Goal: Transaction & Acquisition: Purchase product/service

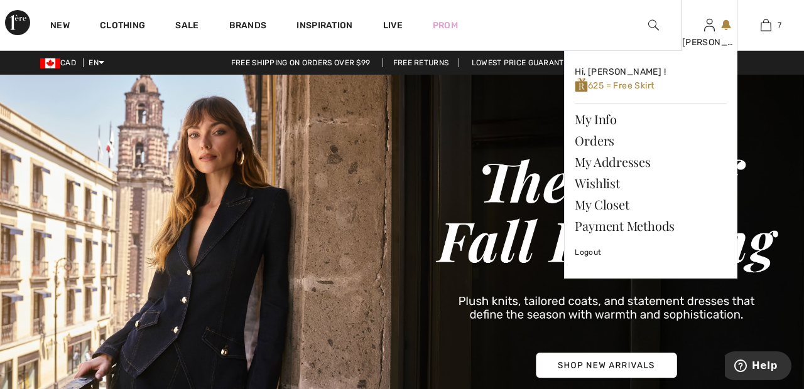
click at [711, 31] on img at bounding box center [709, 25] width 11 height 15
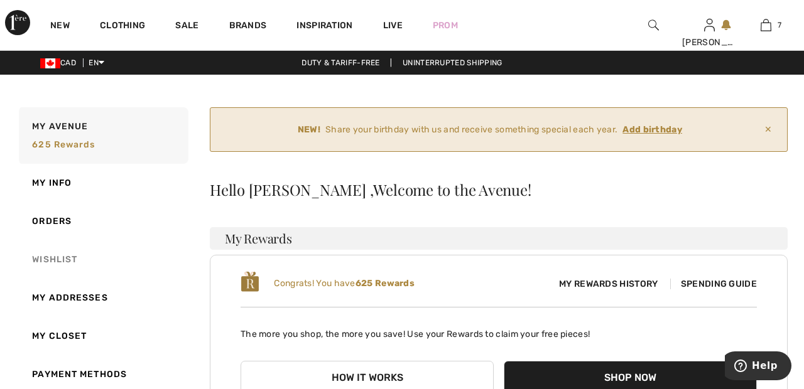
click at [78, 257] on link "Wishlist" at bounding box center [102, 259] width 172 height 38
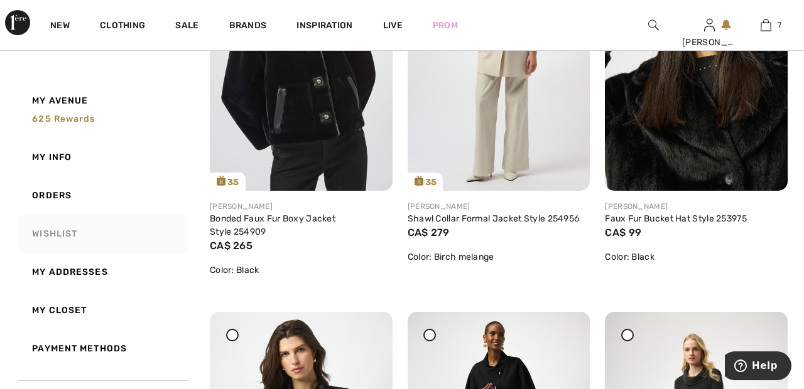
scroll to position [1943, 0]
click at [340, 127] on img at bounding box center [301, 54] width 183 height 273
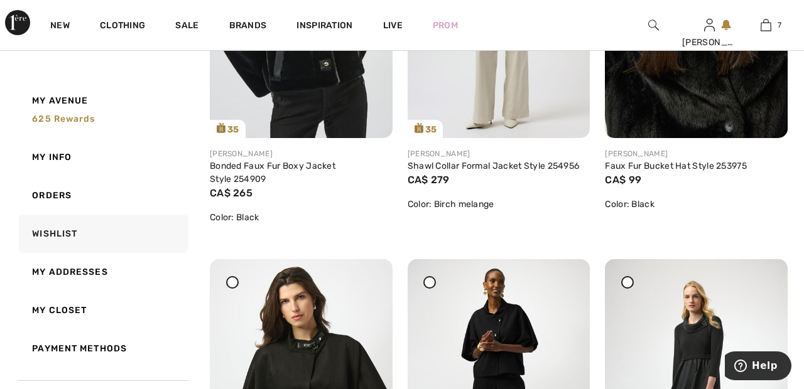
scroll to position [2003, 0]
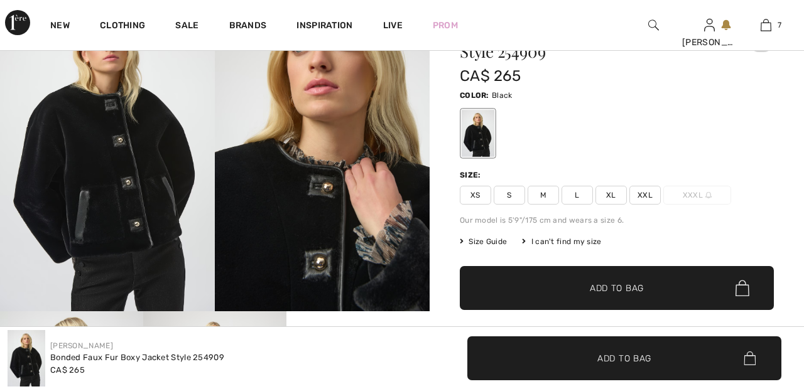
click at [654, 190] on span "XXL" at bounding box center [644, 195] width 31 height 19
click at [655, 291] on span "✔ Added to Bag Add to Bag" at bounding box center [617, 288] width 314 height 44
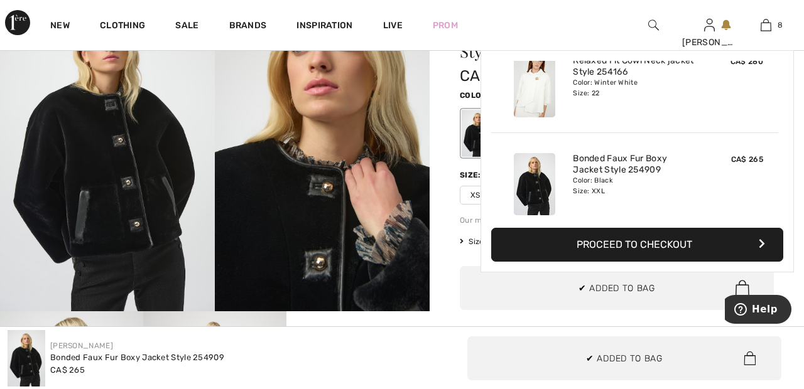
scroll to position [627, 0]
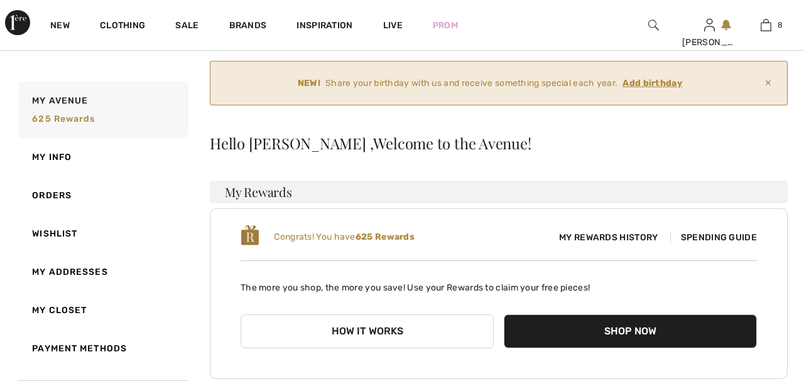
scroll to position [85, 0]
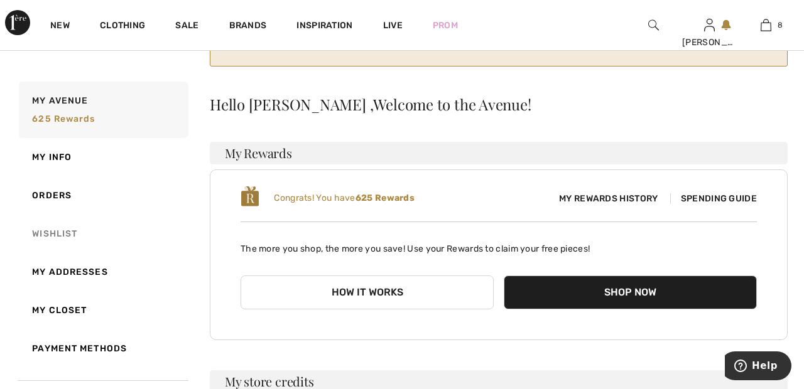
click at [78, 228] on link "Wishlist" at bounding box center [102, 234] width 172 height 38
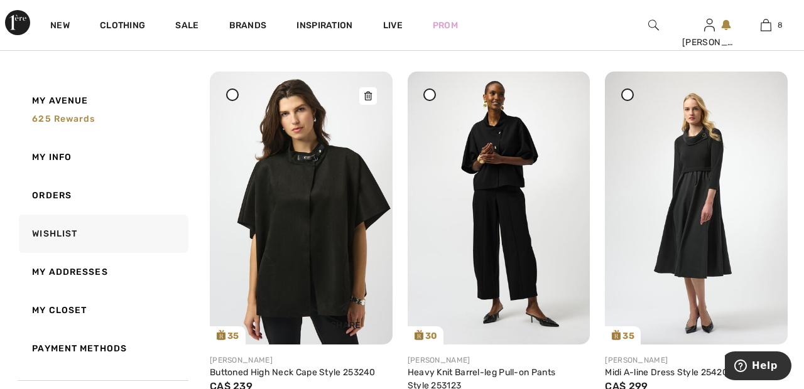
click at [335, 218] on img at bounding box center [301, 208] width 183 height 273
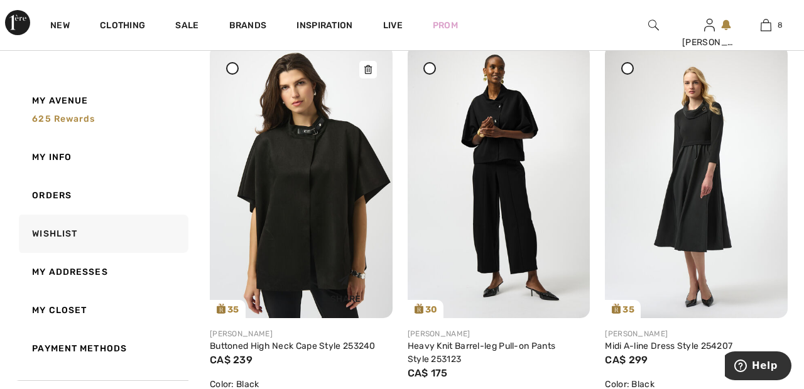
scroll to position [2244, 0]
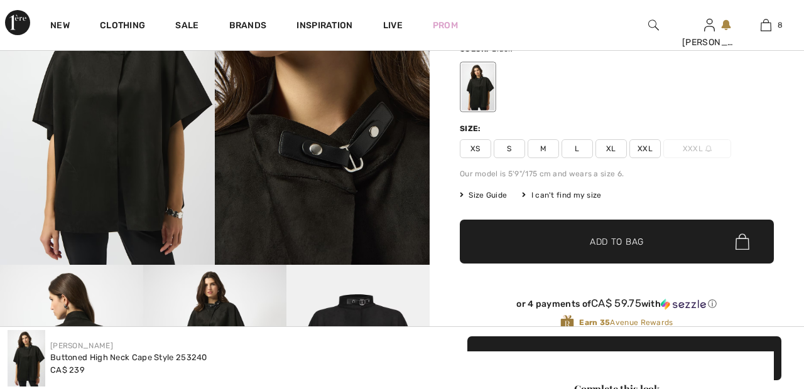
click at [657, 147] on span "XXL" at bounding box center [644, 148] width 31 height 19
click at [648, 244] on span "✔ Added to Bag Add to Bag" at bounding box center [617, 242] width 314 height 44
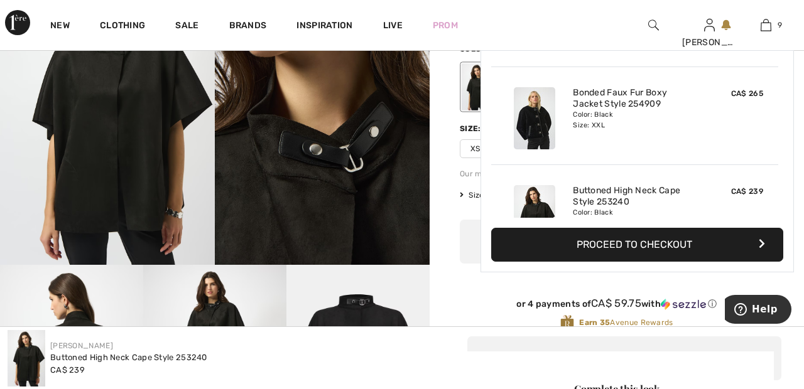
scroll to position [725, 0]
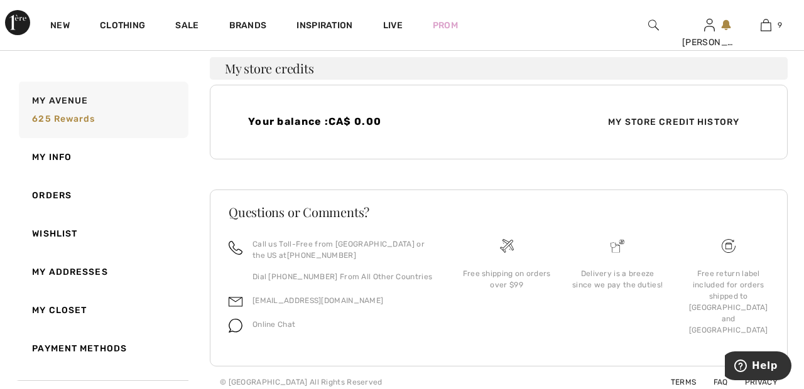
scroll to position [407, 0]
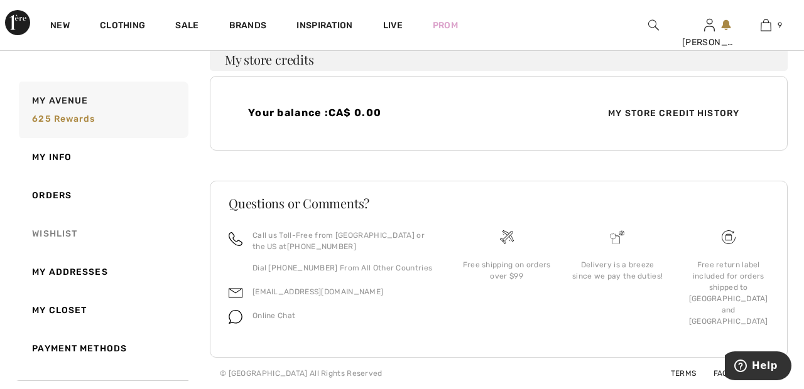
click at [72, 235] on link "Wishlist" at bounding box center [102, 234] width 172 height 38
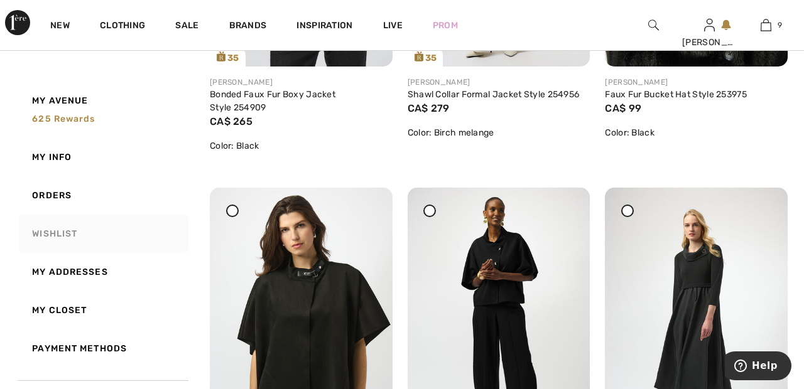
scroll to position [2060, 0]
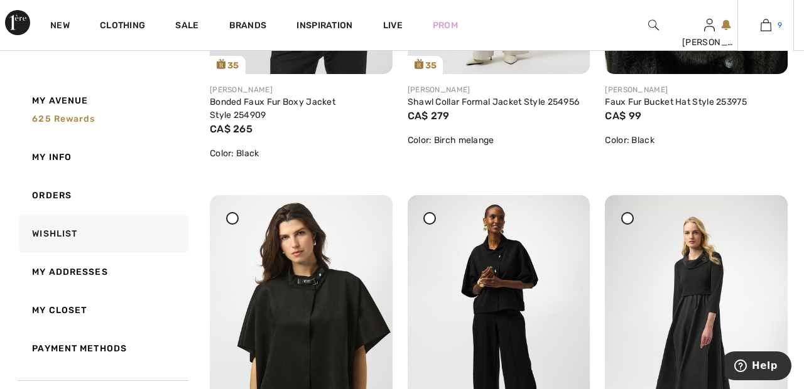
click at [764, 30] on img at bounding box center [765, 25] width 11 height 15
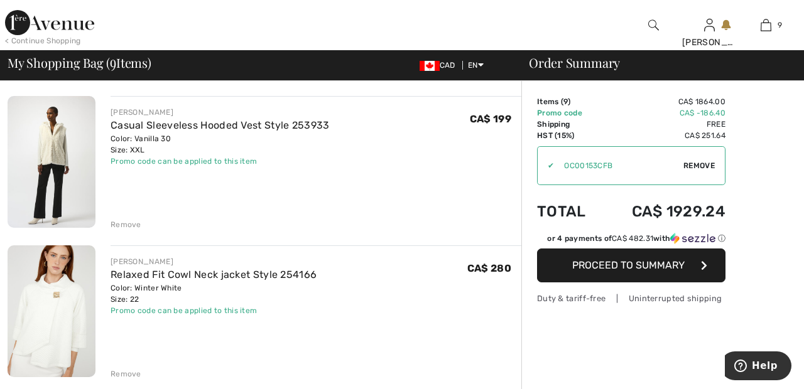
scroll to position [832, 0]
